Goal: Navigation & Orientation: Find specific page/section

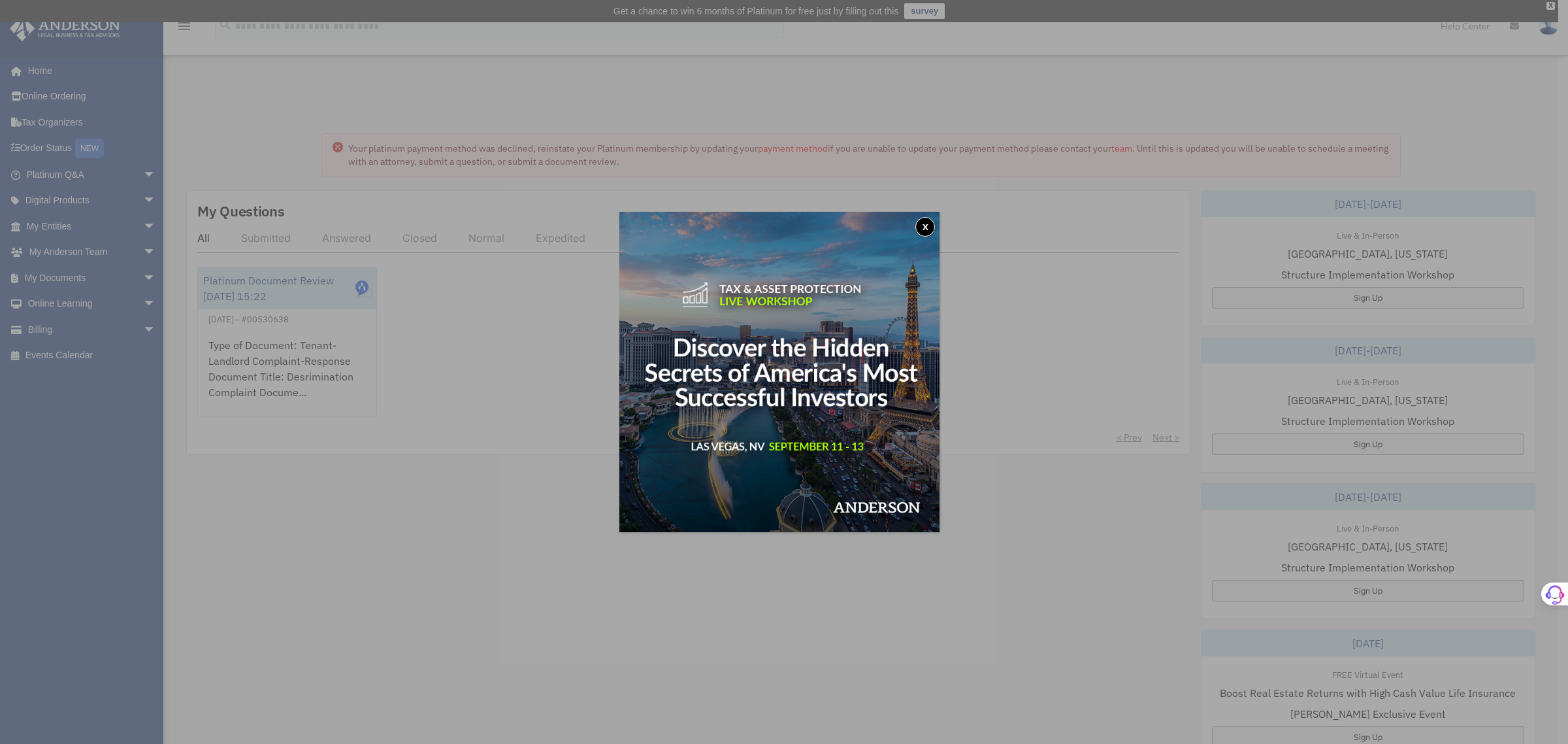
click at [929, 223] on button "x" at bounding box center [926, 227] width 20 height 20
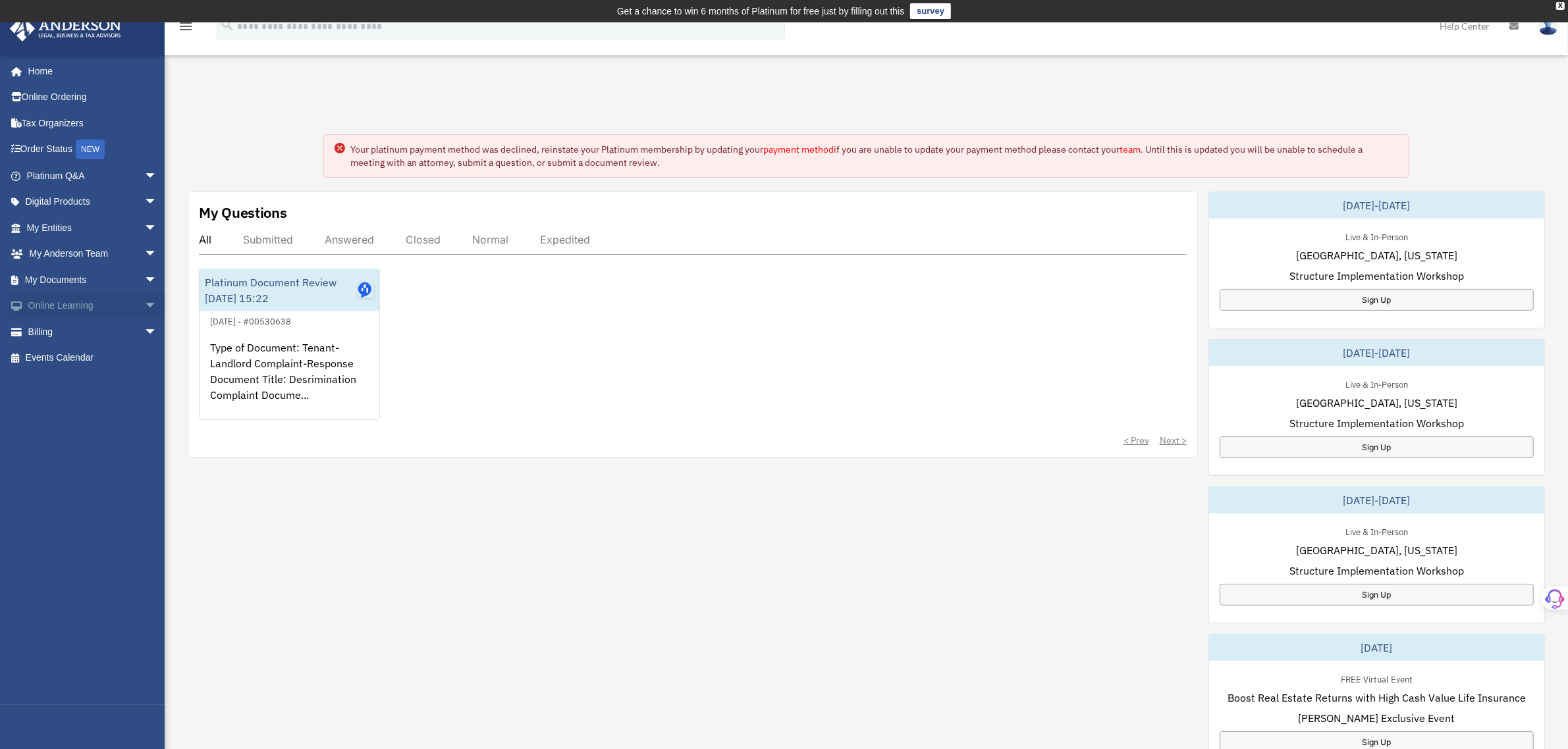
click at [41, 304] on link "Online Learning arrow_drop_down" at bounding box center [93, 306] width 168 height 26
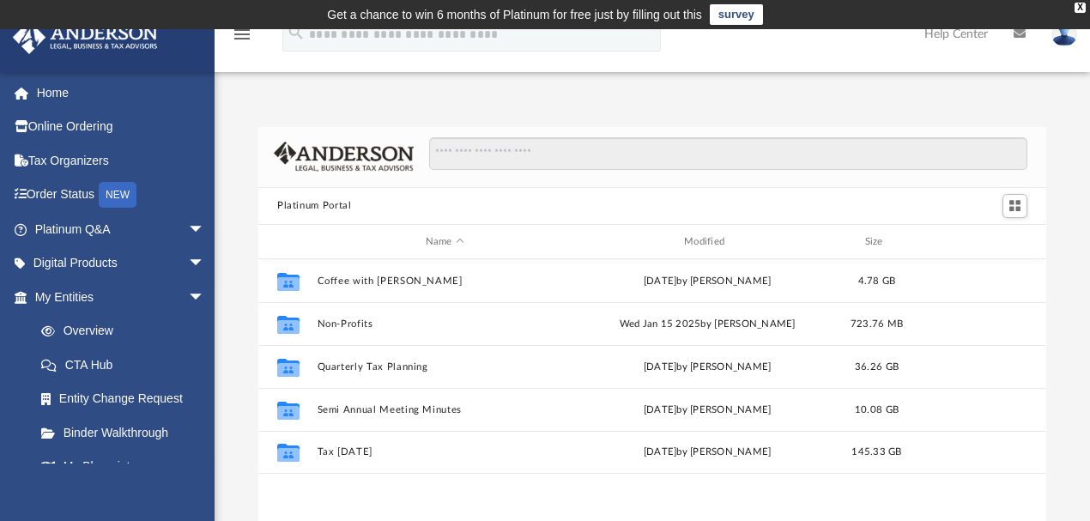
scroll to position [381, 779]
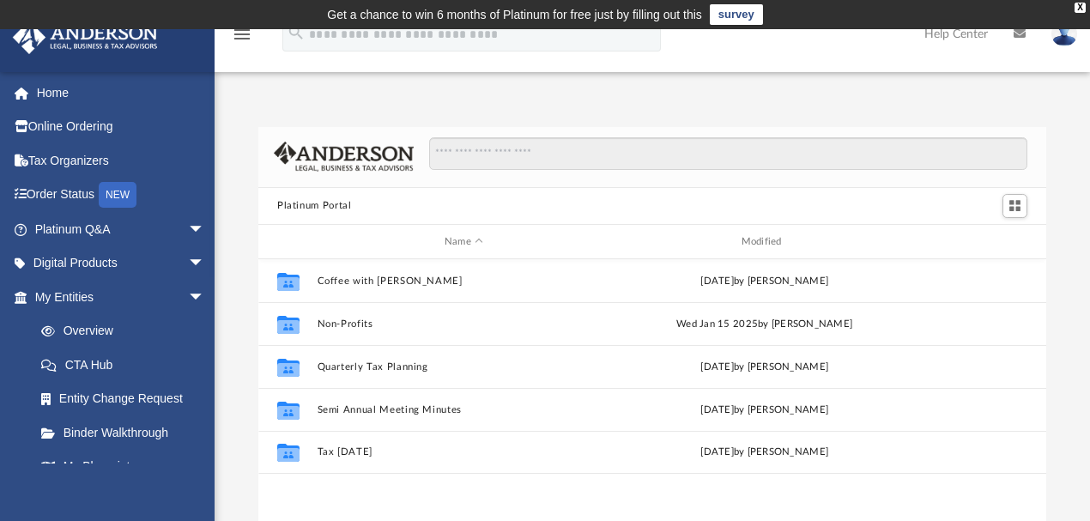
drag, startPoint x: 1473, startPoint y: 0, endPoint x: 338, endPoint y: 227, distance: 1157.3
click at [338, 227] on div "Name Modified" at bounding box center [652, 242] width 788 height 34
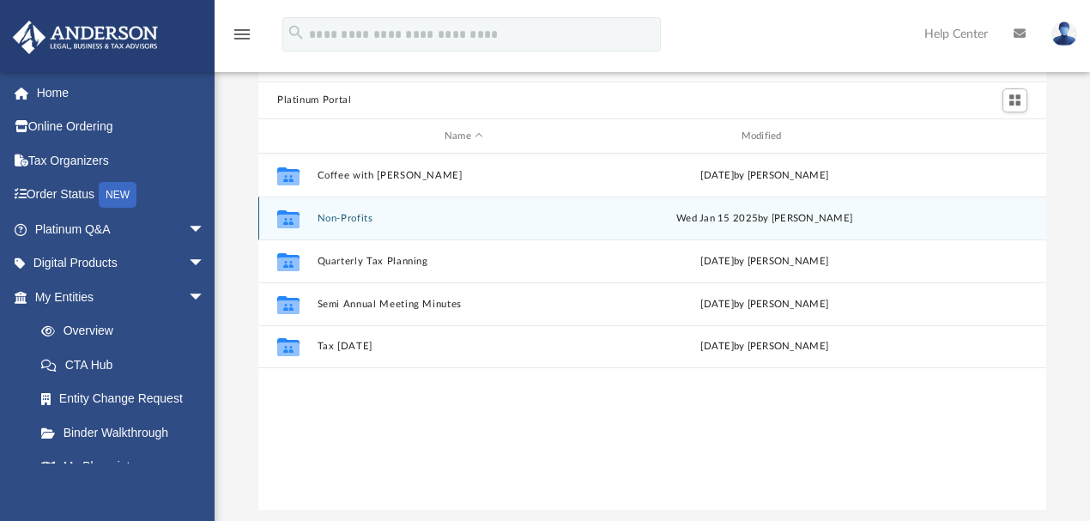
scroll to position [106, 0]
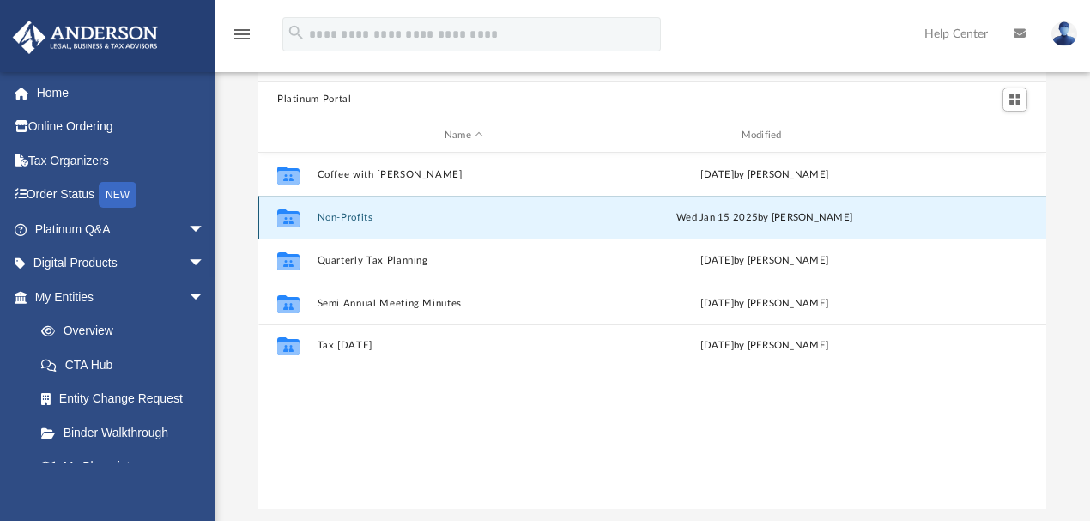
click at [355, 215] on button "Non-Profits" at bounding box center [465, 217] width 294 height 11
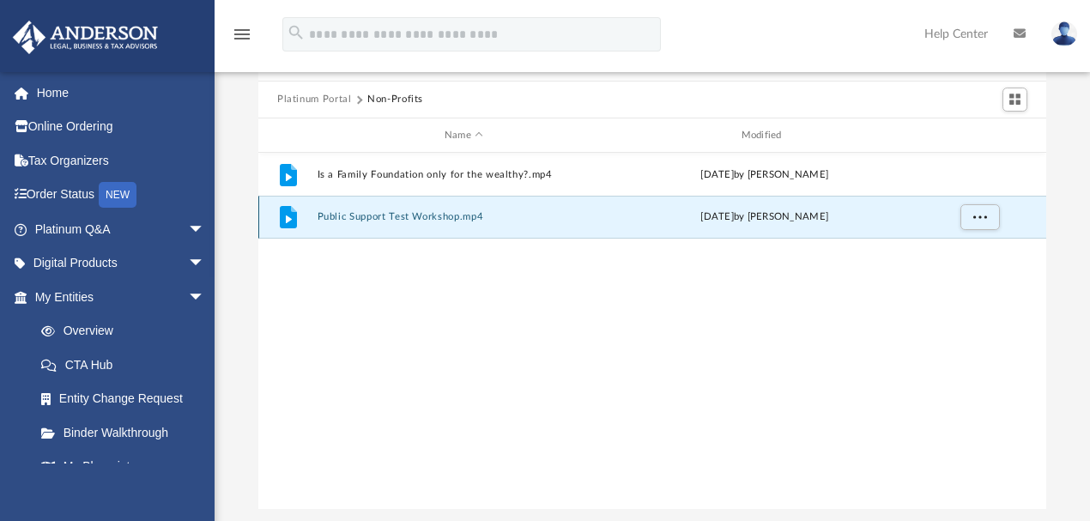
click at [364, 216] on button "Public Support Test Workshop.mp4" at bounding box center [465, 217] width 294 height 11
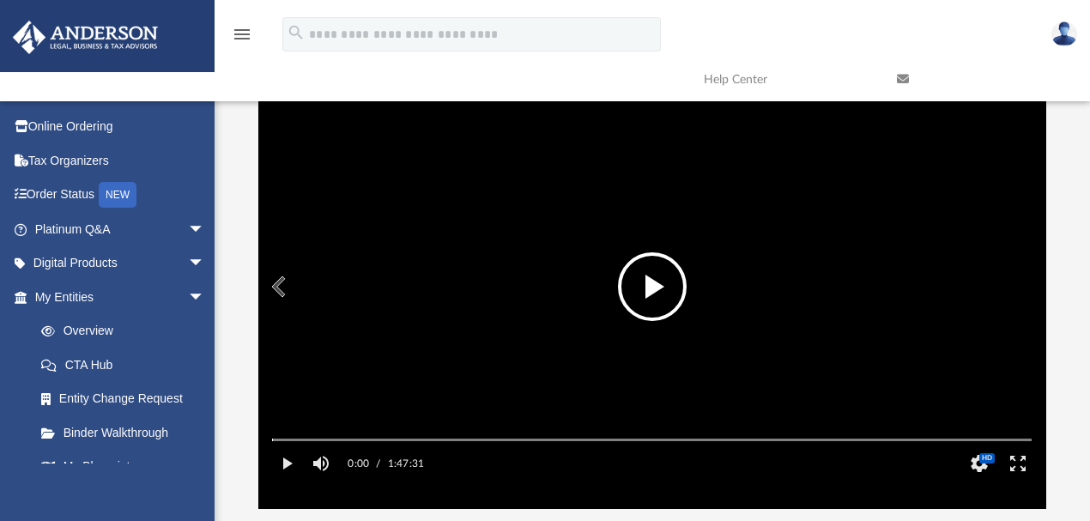
click at [637, 288] on button "File preview" at bounding box center [652, 286] width 69 height 69
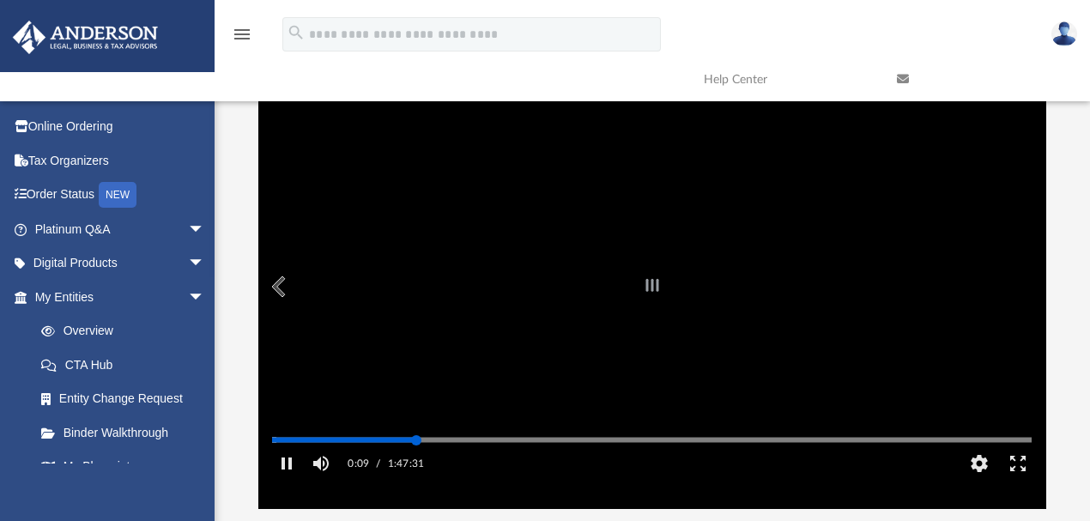
click at [416, 464] on div "Autoplay Disabled Speed Normal Quality Auto Subtitles/CC Off Audio Autoplay Dis…" at bounding box center [652, 286] width 788 height 443
click at [403, 463] on div "Autoplay Disabled Speed Normal Quality Auto Subtitles/CC Off Audio Autoplay Dis…" at bounding box center [652, 286] width 788 height 443
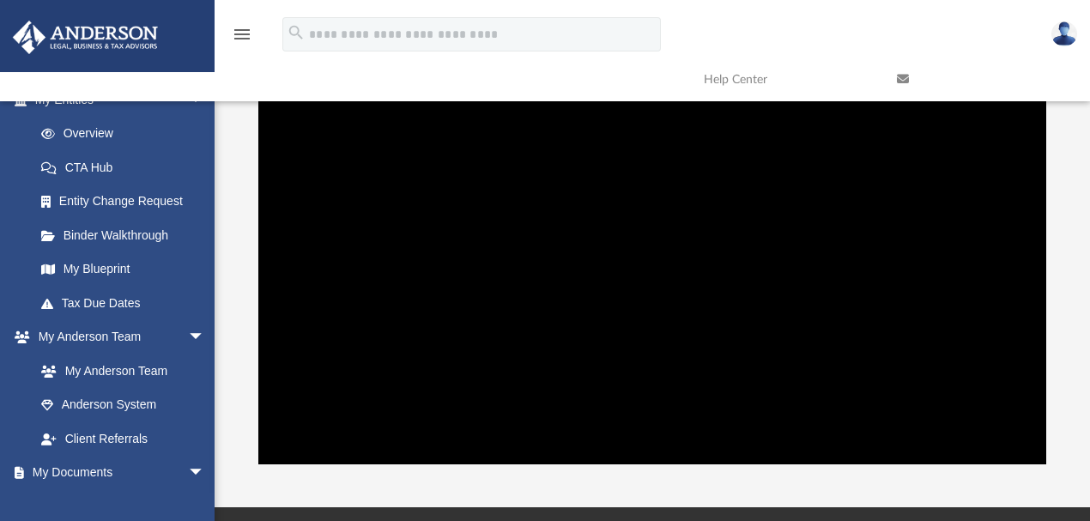
scroll to position [152, 0]
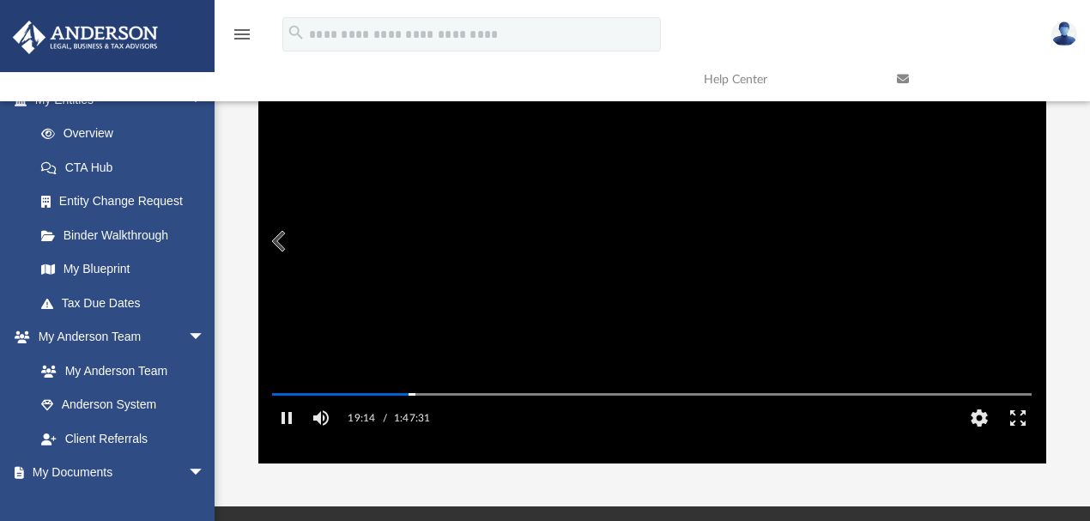
click at [415, 295] on video "File preview" at bounding box center [651, 242] width 787 height 394
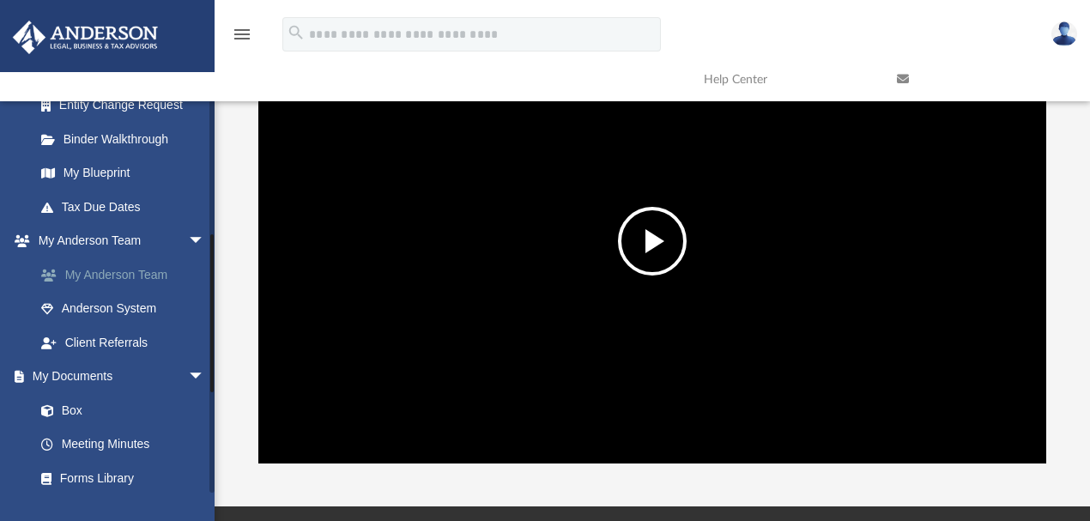
scroll to position [324, 0]
click at [88, 335] on link "Client Referrals" at bounding box center [127, 341] width 207 height 34
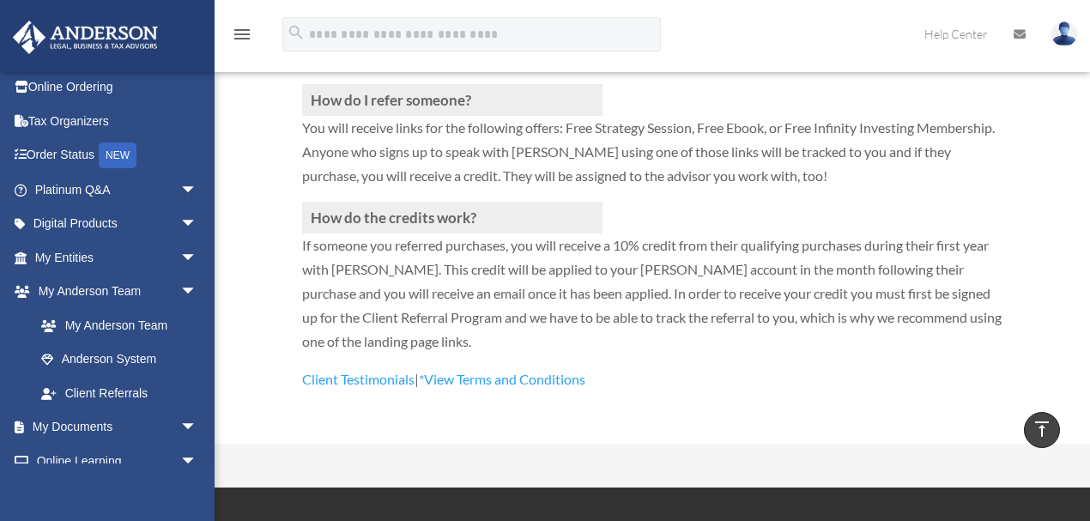
scroll to position [550, 0]
click at [84, 427] on link "My Documents arrow_drop_down" at bounding box center [117, 427] width 211 height 34
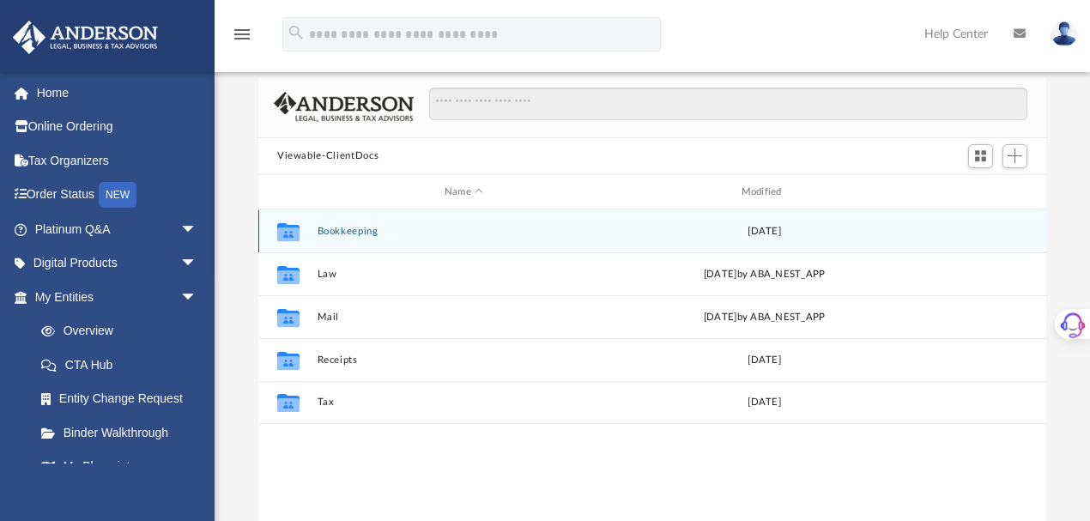
scroll to position [110, 0]
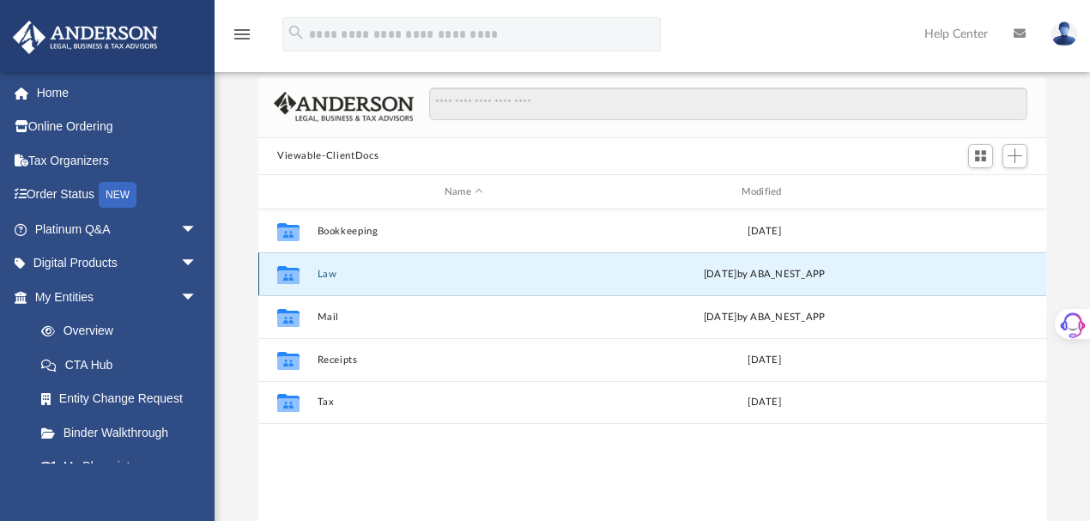
click at [328, 276] on button "Law" at bounding box center [465, 274] width 294 height 11
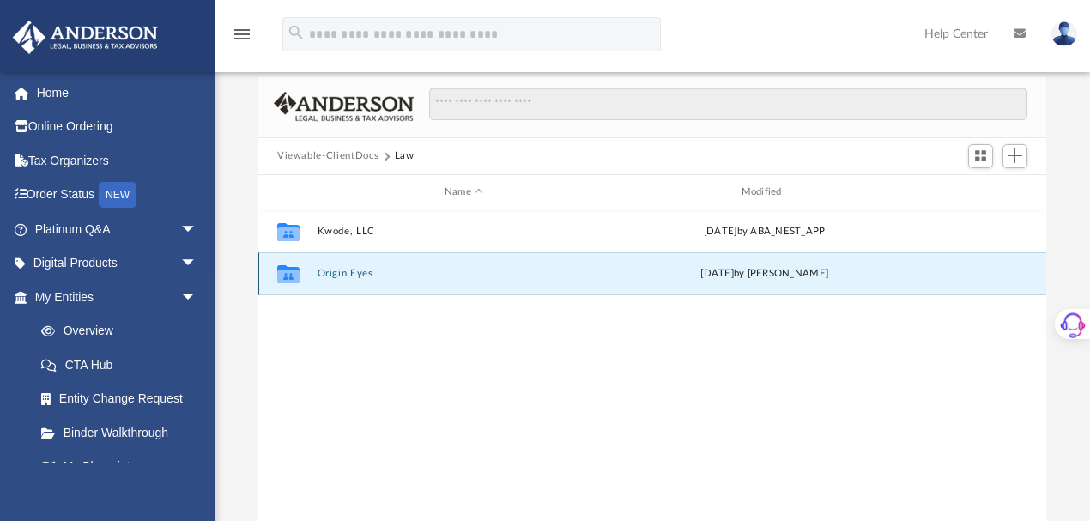
click at [342, 276] on button "Origin Eyes" at bounding box center [465, 274] width 294 height 11
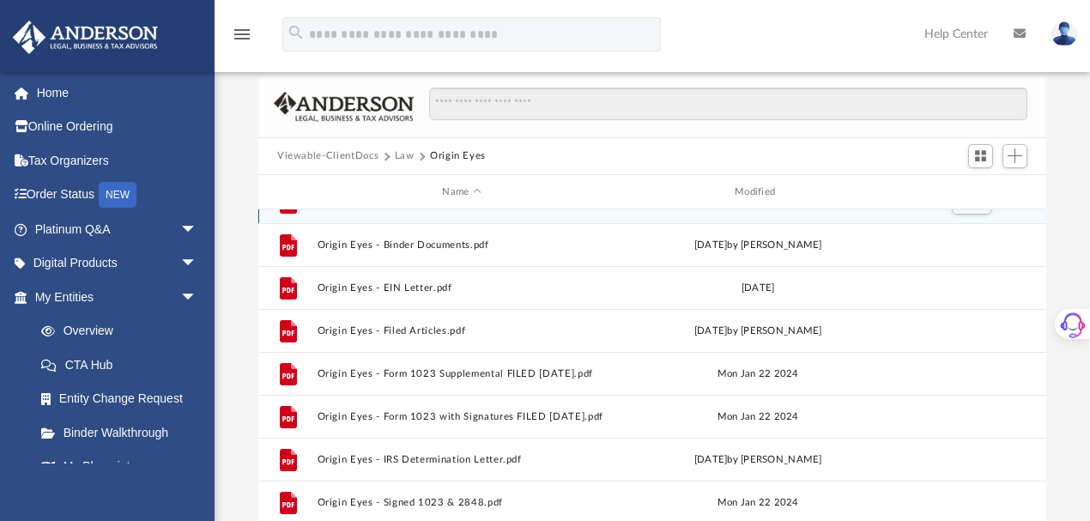
scroll to position [72, 0]
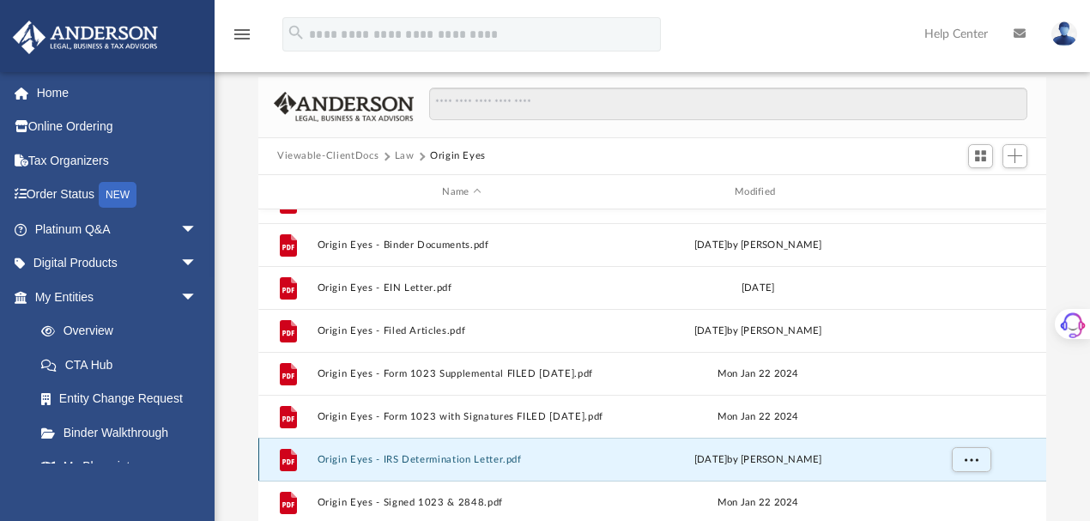
click at [419, 461] on button "Origin Eyes - IRS Determination Letter.pdf" at bounding box center [462, 459] width 289 height 11
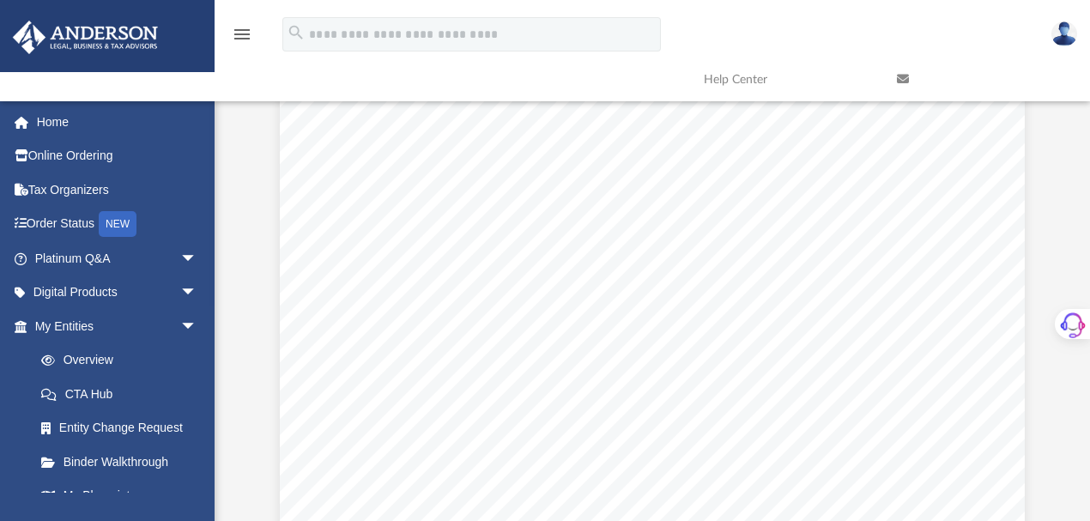
scroll to position [526, 0]
click at [88, 364] on link "Overview" at bounding box center [123, 360] width 199 height 34
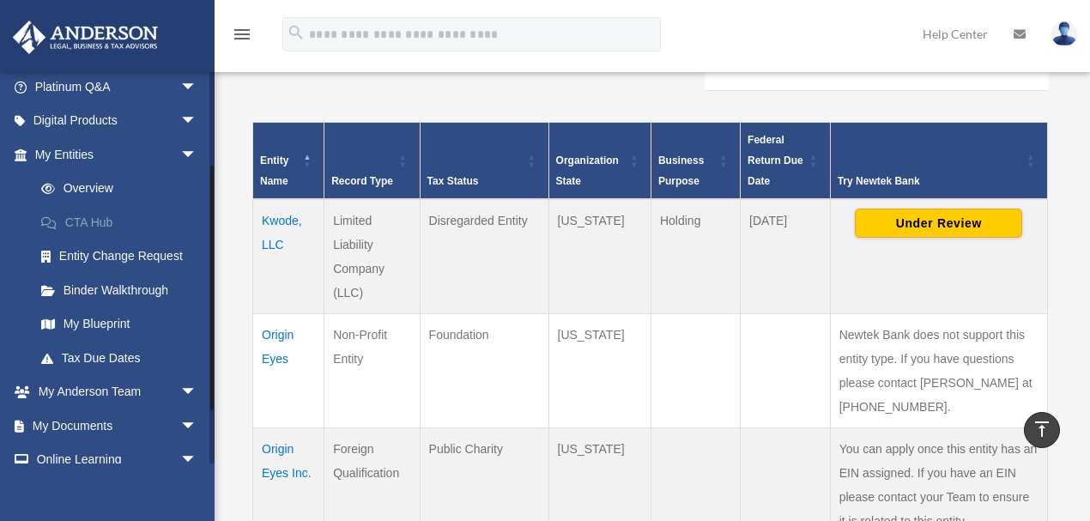
scroll to position [146, 0]
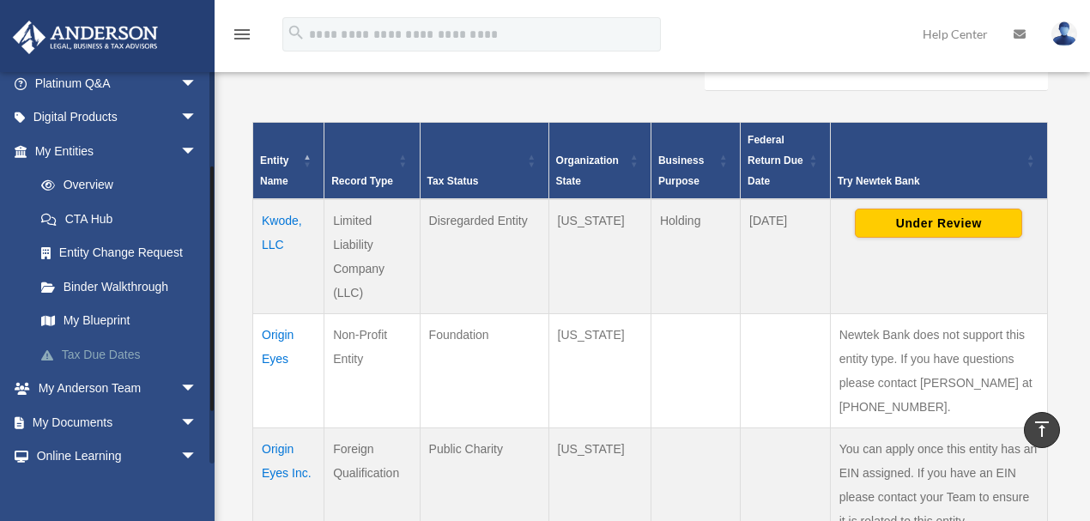
click at [109, 346] on link "Tax Due Dates" at bounding box center [123, 354] width 199 height 34
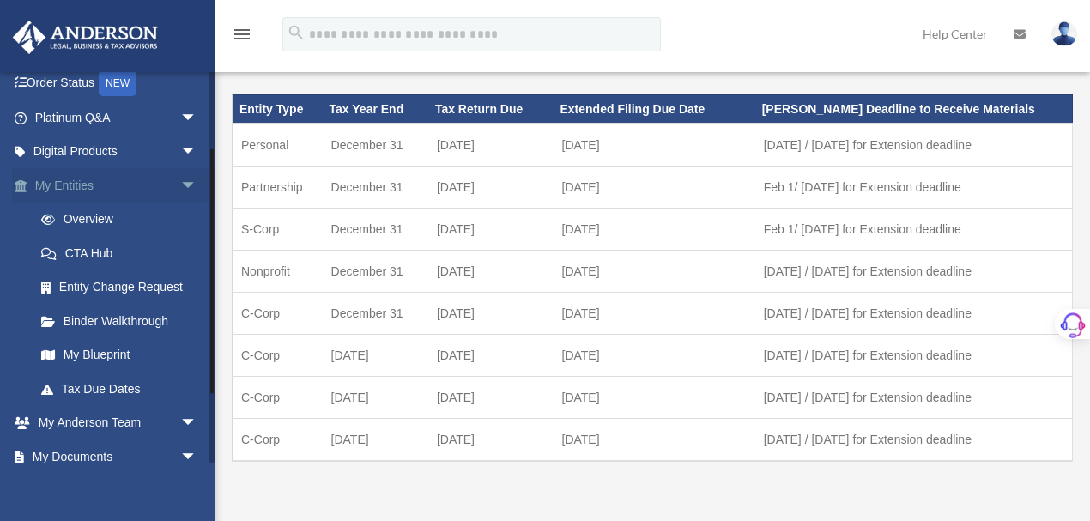
scroll to position [122, 0]
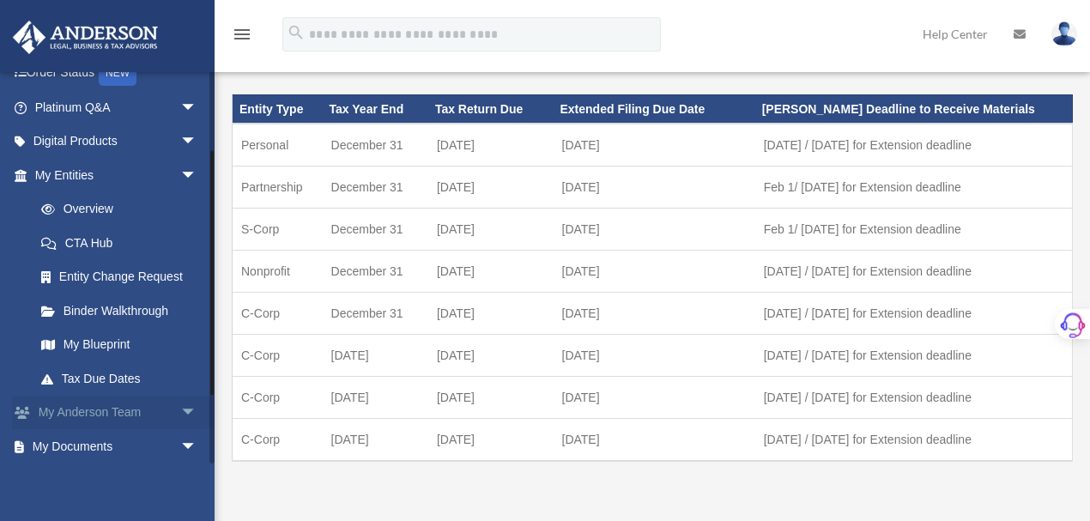
click at [89, 410] on link "My Anderson Team arrow_drop_down" at bounding box center [117, 413] width 211 height 34
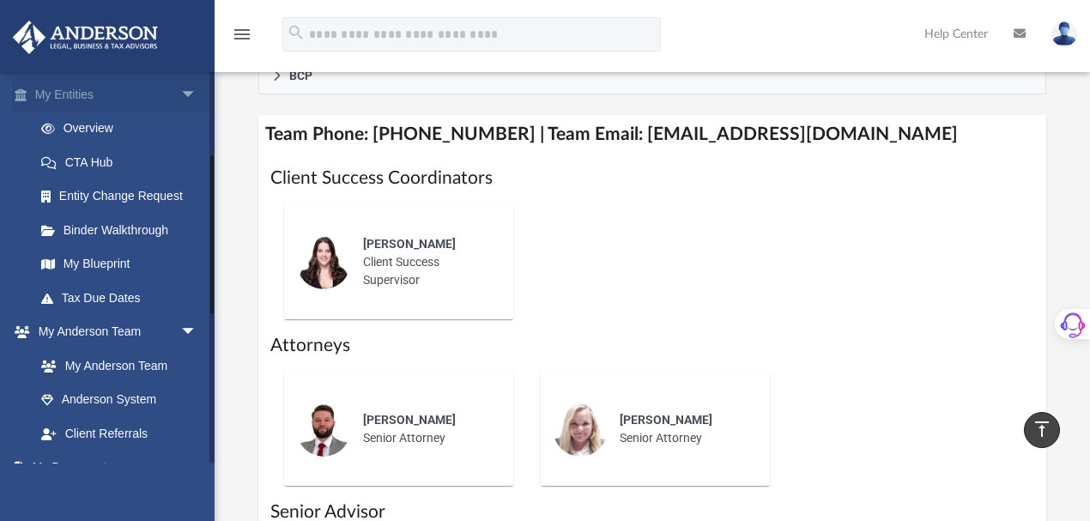
scroll to position [203, 0]
click at [92, 163] on link "CTA Hub" at bounding box center [123, 161] width 199 height 34
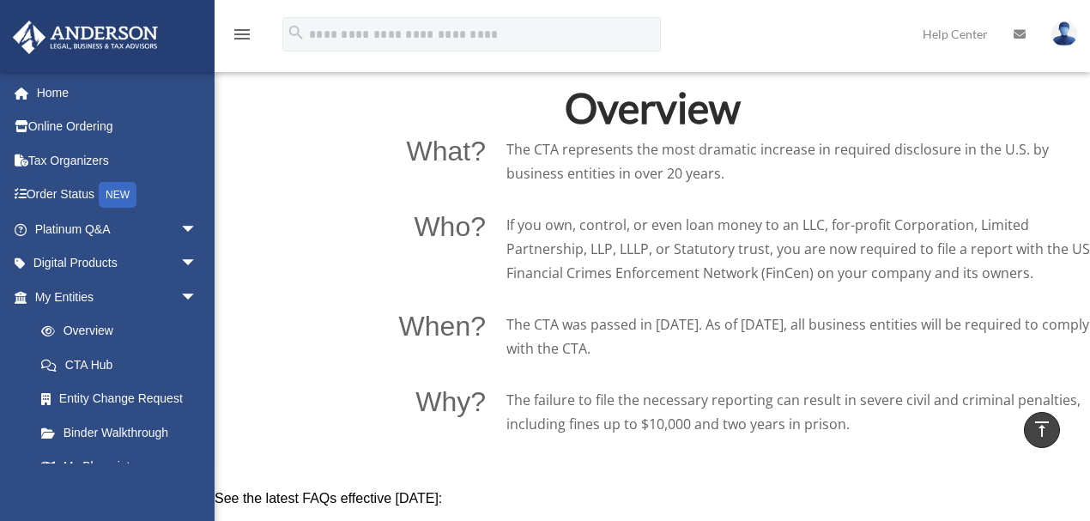
scroll to position [1130, 0]
click at [73, 294] on link "My Entities arrow_drop_down" at bounding box center [117, 297] width 211 height 34
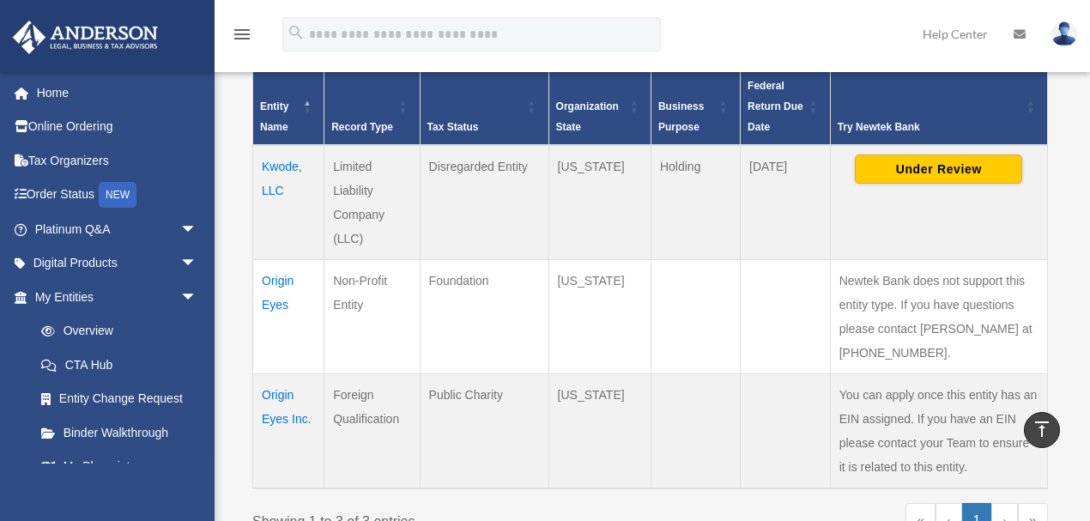
scroll to position [397, 0]
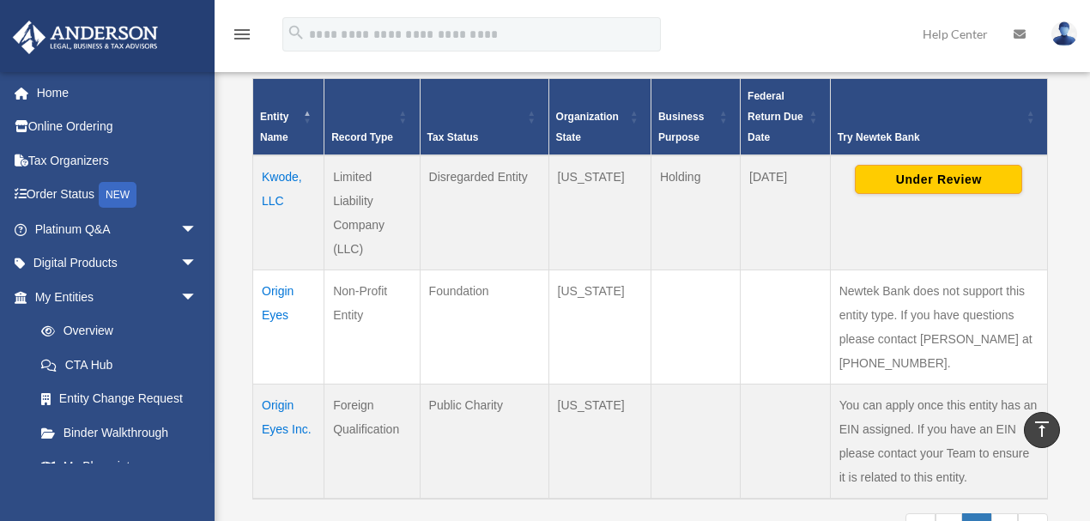
drag, startPoint x: 355, startPoint y: 321, endPoint x: 449, endPoint y: 233, distance: 128.1
click at [449, 233] on tbody "Kwode, LLC Limited Liability Company (LLC) Disregarded Entity Wyoming Holding A…" at bounding box center [650, 326] width 795 height 343
click at [449, 233] on td "Disregarded Entity" at bounding box center [484, 212] width 129 height 115
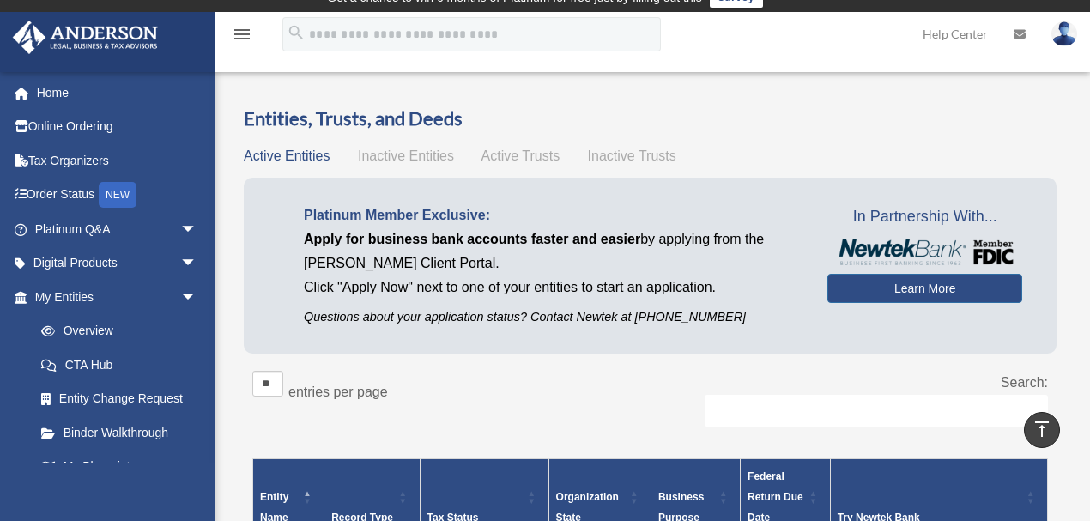
scroll to position [0, 0]
